Goal: Use online tool/utility

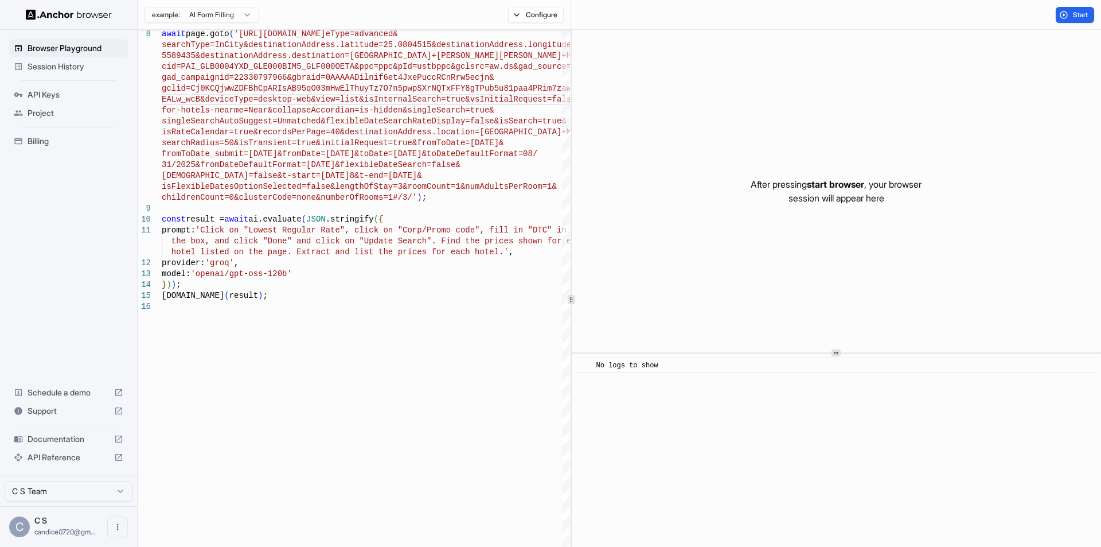
scroll to position [22, 0]
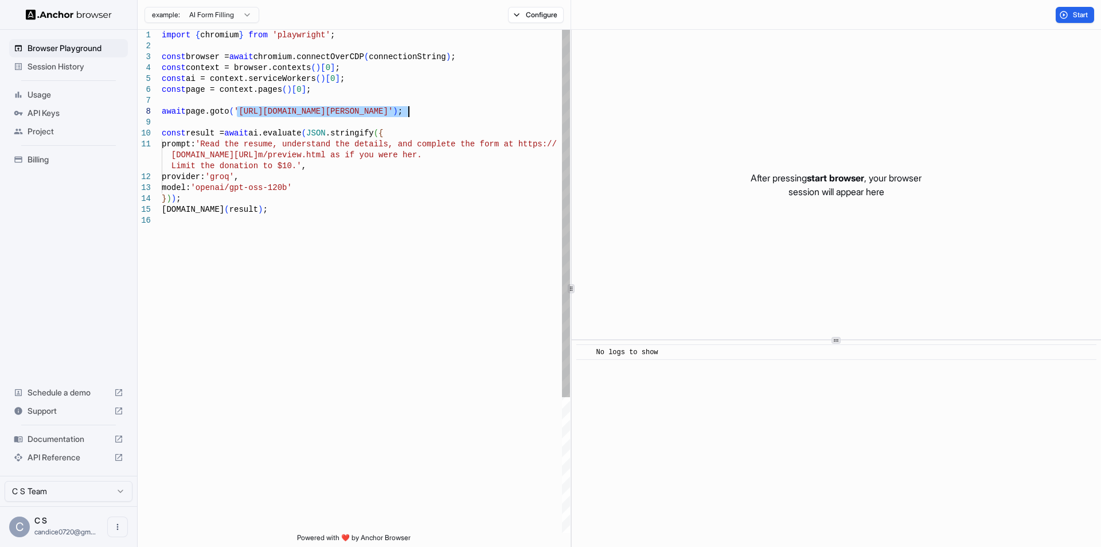
drag, startPoint x: 235, startPoint y: 111, endPoint x: 409, endPoint y: 114, distance: 174.4
click at [409, 114] on div "import { chromium } from 'playwright' ; const browser = await chromium.connectO…" at bounding box center [366, 374] width 408 height 688
click at [375, 180] on div "import { chromium } from 'playwright' ; const browser = await chromium.connectO…" at bounding box center [366, 374] width 408 height 688
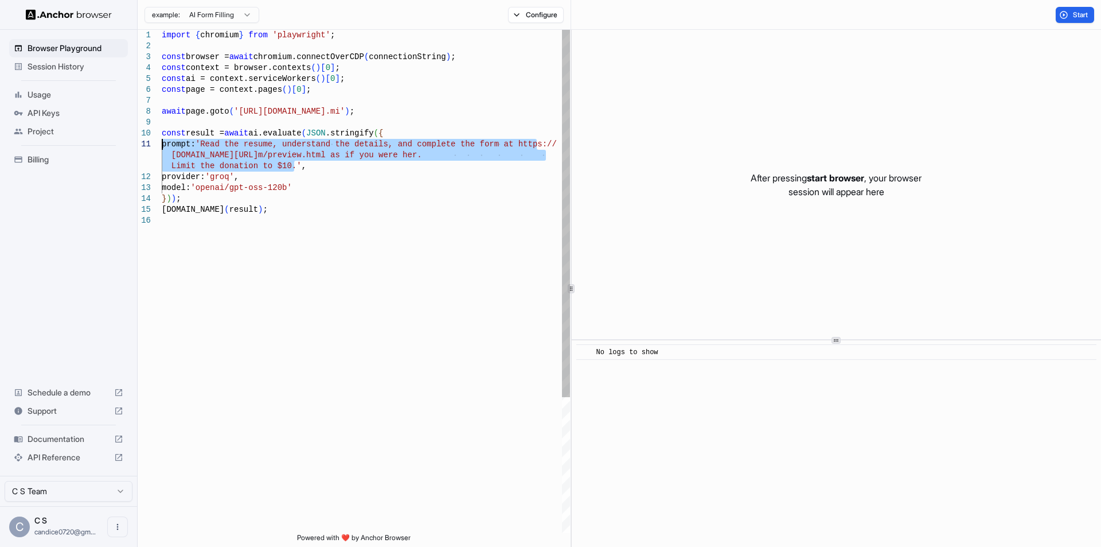
drag, startPoint x: 295, startPoint y: 166, endPoint x: 157, endPoint y: 142, distance: 140.3
click at [162, 142] on div "import { chromium } from 'playwright' ; const browser = await chromium.connectO…" at bounding box center [366, 374] width 408 height 688
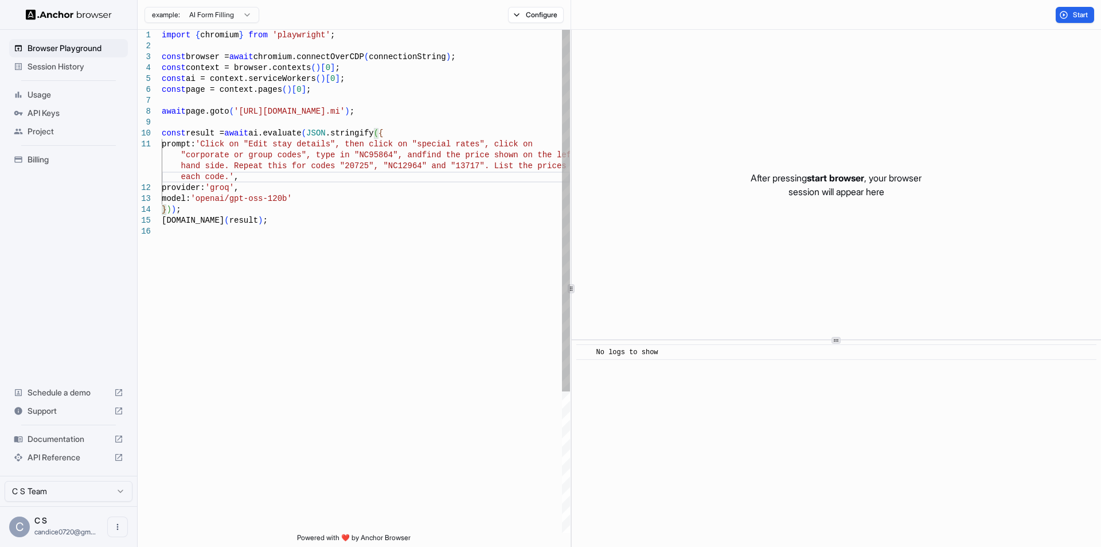
click at [249, 154] on div "import { chromium } from 'playwright' ; const browser = await chromium.connectO…" at bounding box center [366, 379] width 408 height 699
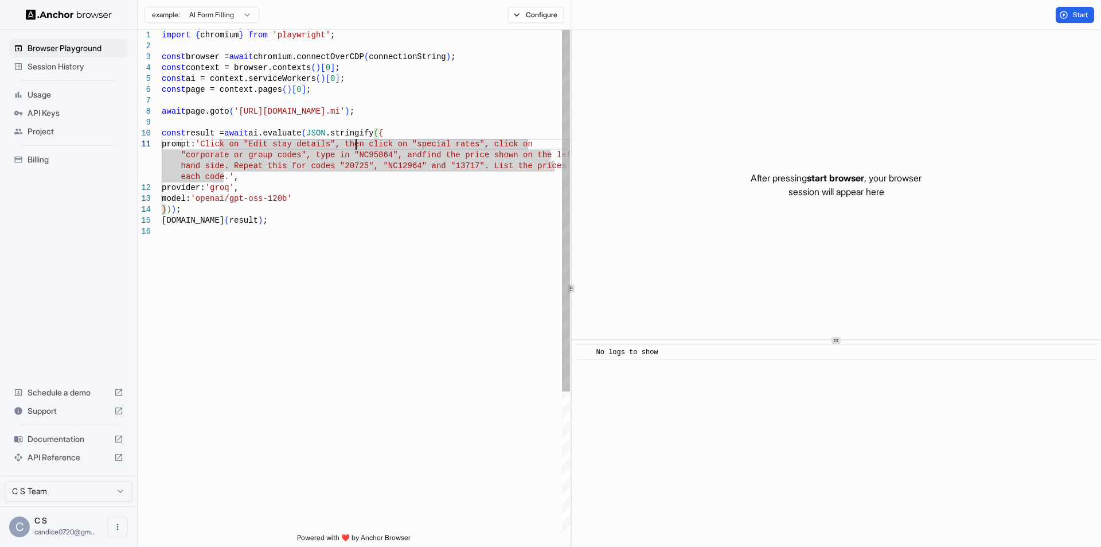
click at [354, 146] on div "import { chromium } from 'playwright' ; const browser = await chromium.connectO…" at bounding box center [366, 379] width 408 height 699
click at [275, 178] on div "import { chromium } from 'playwright' ; const browser = await chromium.connectO…" at bounding box center [366, 379] width 408 height 699
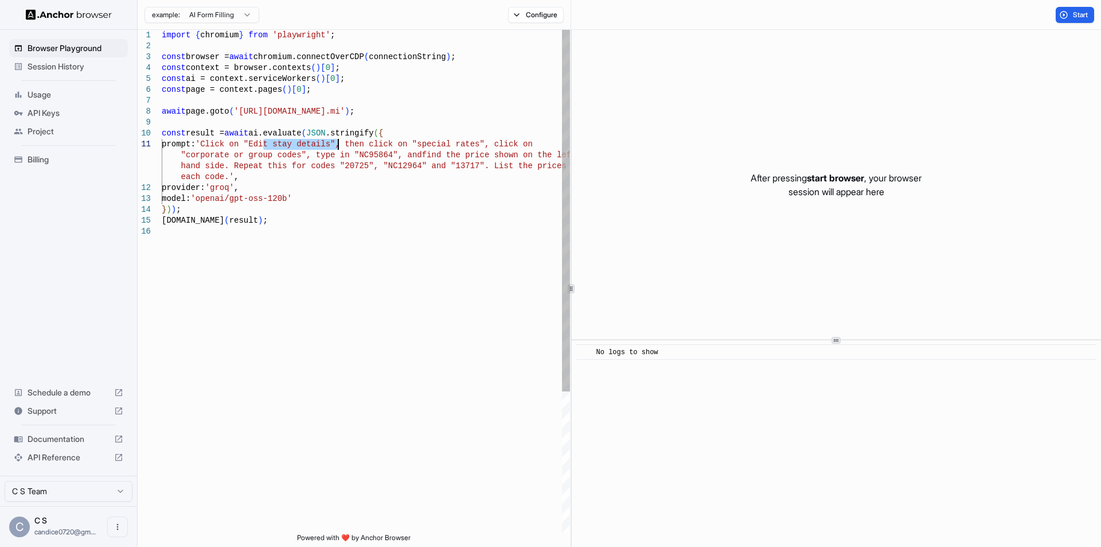
drag, startPoint x: 264, startPoint y: 146, endPoint x: 338, endPoint y: 143, distance: 73.4
click at [338, 143] on div "import { chromium } from 'playwright' ; const browser = await chromium.connectO…" at bounding box center [366, 379] width 408 height 699
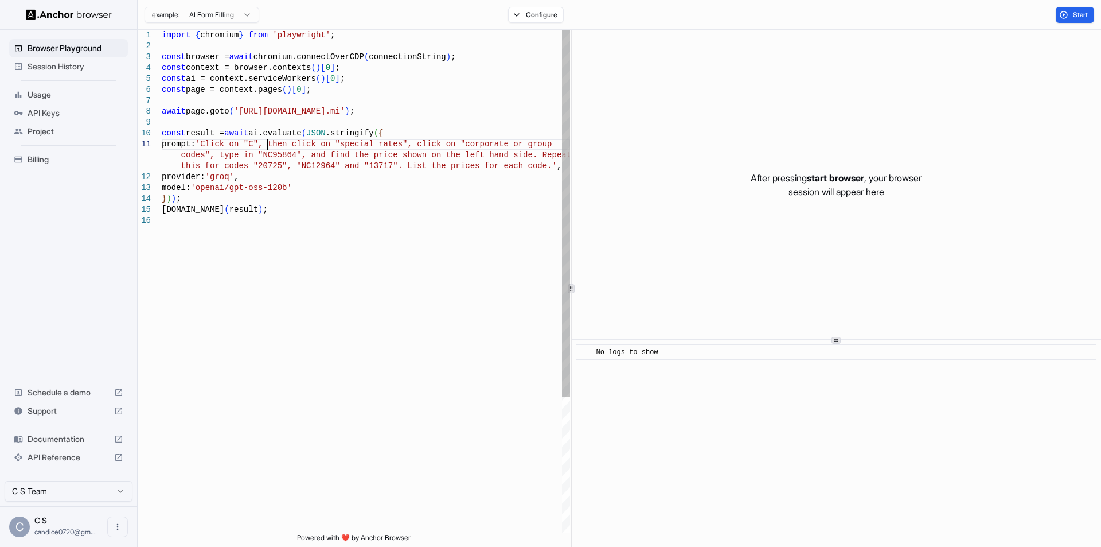
scroll to position [1, 0]
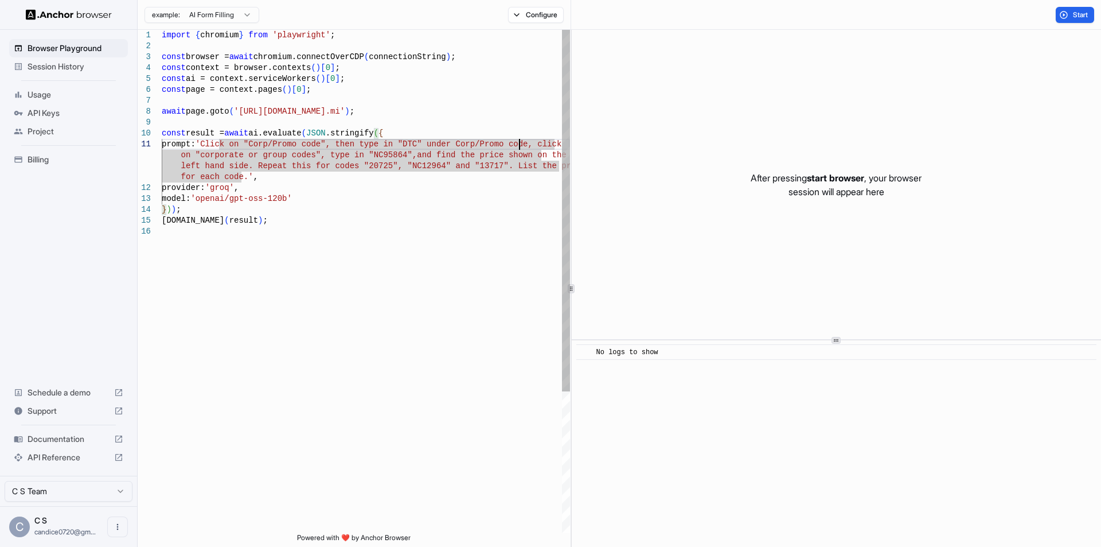
click at [280, 161] on div "import { chromium } from 'playwright' ; const browser = await chromium.connectO…" at bounding box center [366, 379] width 408 height 699
click at [270, 141] on div "import { chromium } from 'playwright' ; const browser = await chromium.connectO…" at bounding box center [366, 379] width 408 height 699
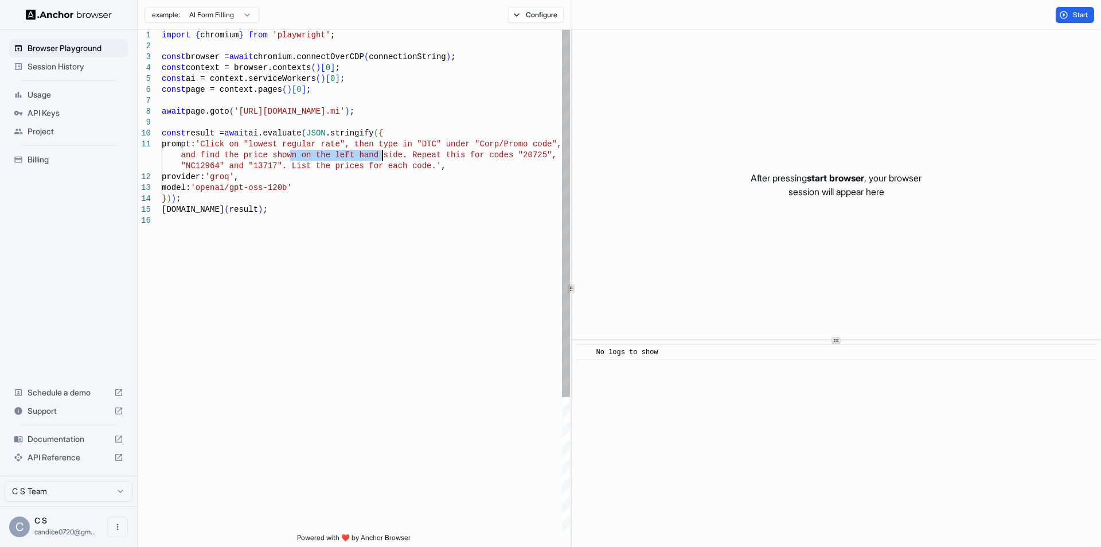
scroll to position [11, 0]
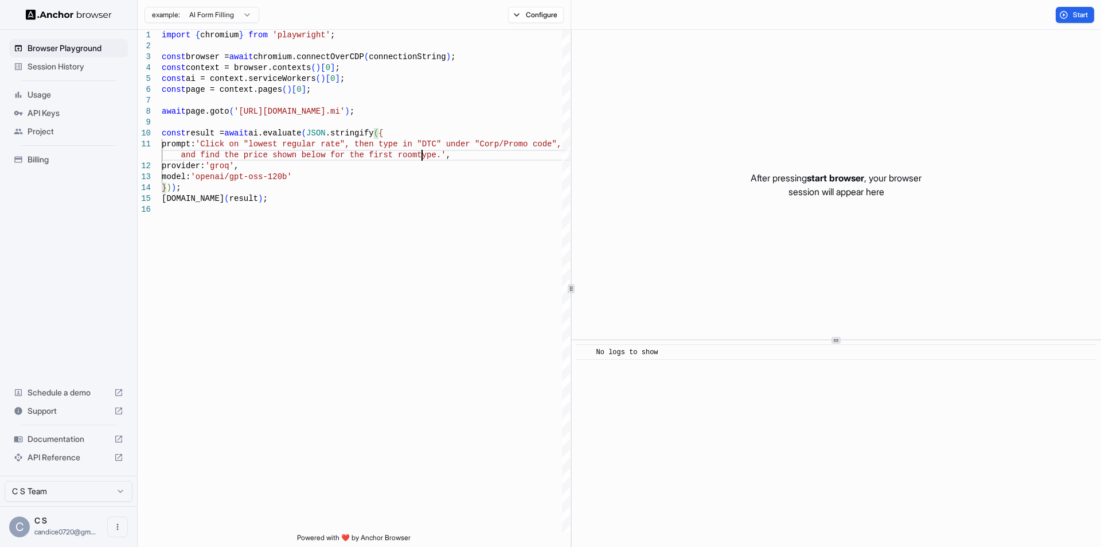
type textarea "**********"
click at [840, 174] on span "start browser" at bounding box center [835, 177] width 57 height 11
click at [1080, 14] on span "Start" at bounding box center [1081, 14] width 16 height 9
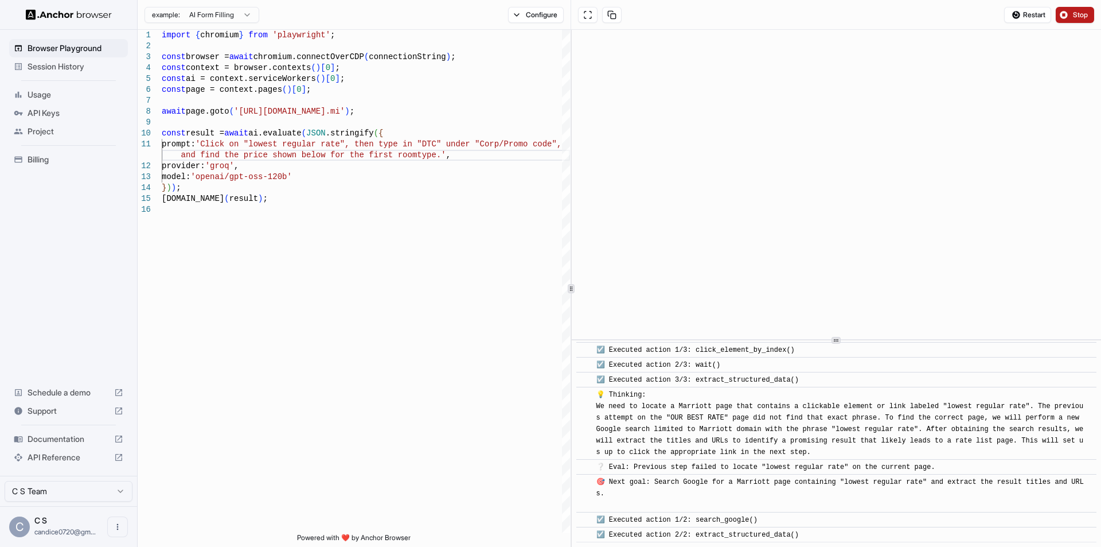
scroll to position [588, 0]
